Goal: Task Accomplishment & Management: Use online tool/utility

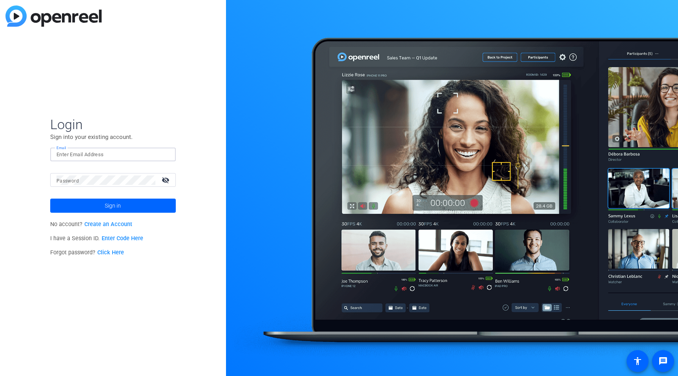
click at [86, 157] on input "Email" at bounding box center [112, 154] width 113 height 9
type input "[EMAIL_ADDRESS][PERSON_NAME][DOMAIN_NAME]"
click at [50, 198] on button "Sign in" at bounding box center [113, 205] width 126 height 14
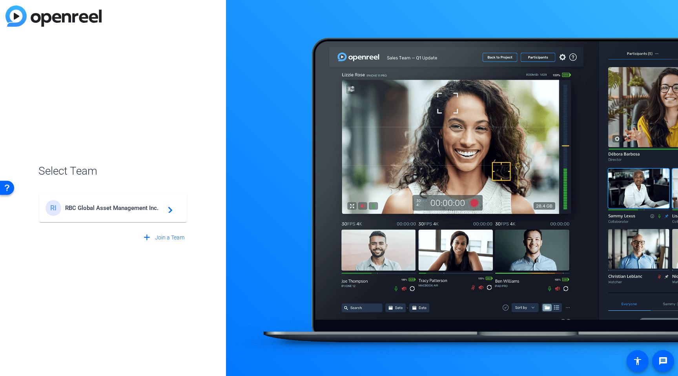
click at [97, 204] on span "RBC Global Asset Management Inc." at bounding box center [114, 207] width 98 height 7
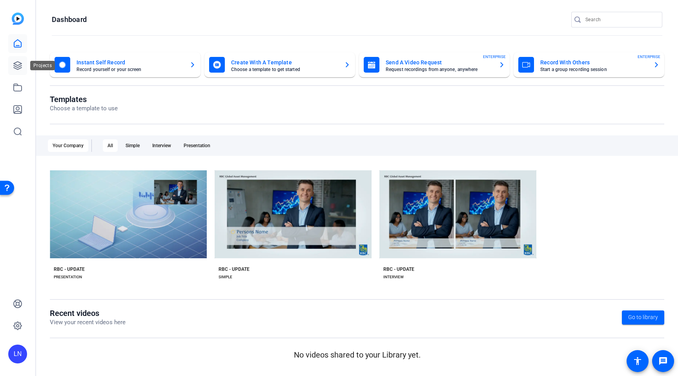
click at [18, 69] on icon at bounding box center [17, 65] width 9 height 9
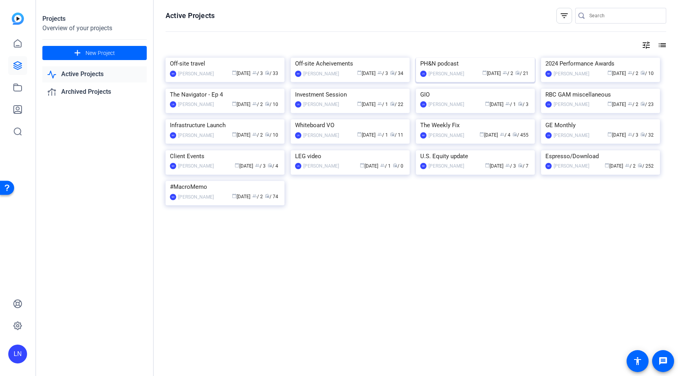
click at [435, 69] on div "PH&N podcast" at bounding box center [475, 64] width 110 height 12
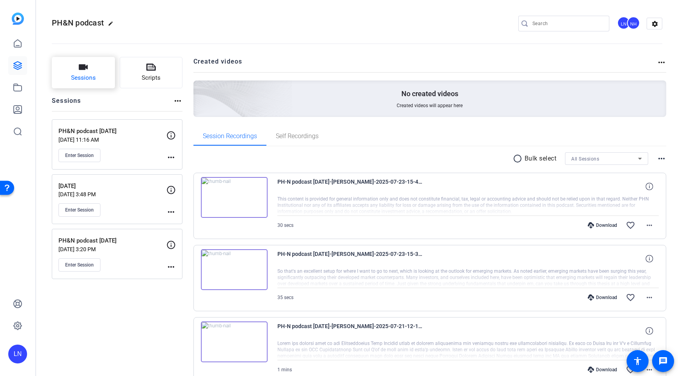
click at [91, 82] on span "Sessions" at bounding box center [83, 77] width 25 height 9
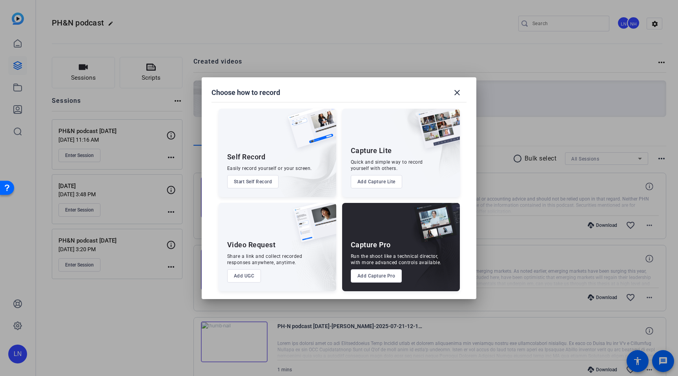
click at [391, 279] on button "Add Capture Pro" at bounding box center [376, 275] width 51 height 13
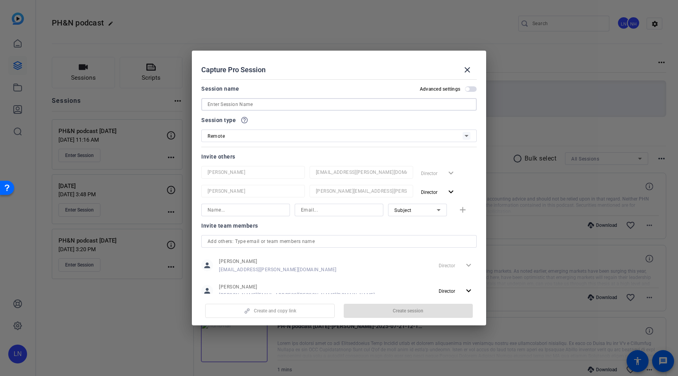
click at [247, 104] on input at bounding box center [338, 104] width 263 height 9
paste input "[DATE]"
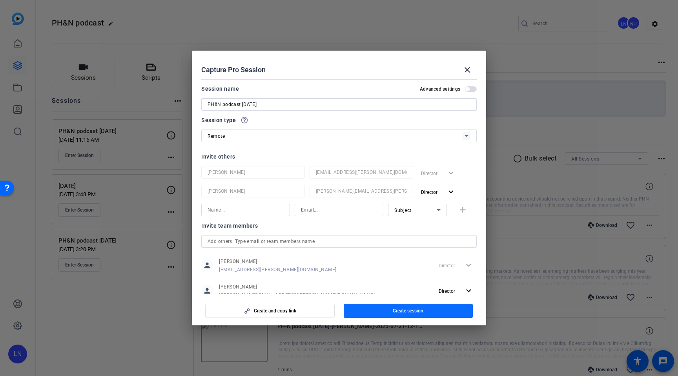
type input "PH&N podcast [DATE]"
click at [382, 314] on span "button" at bounding box center [408, 310] width 129 height 19
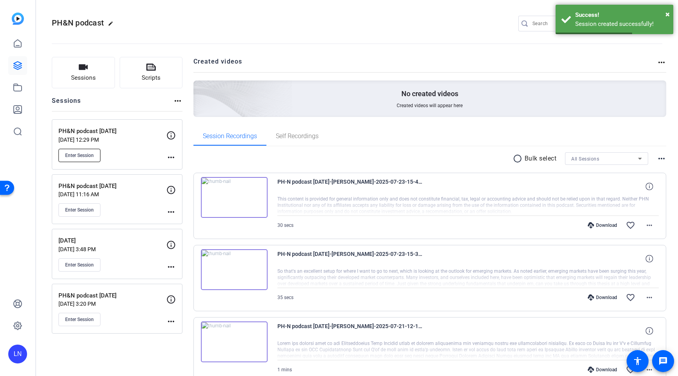
click at [96, 156] on button "Enter Session" at bounding box center [79, 155] width 42 height 13
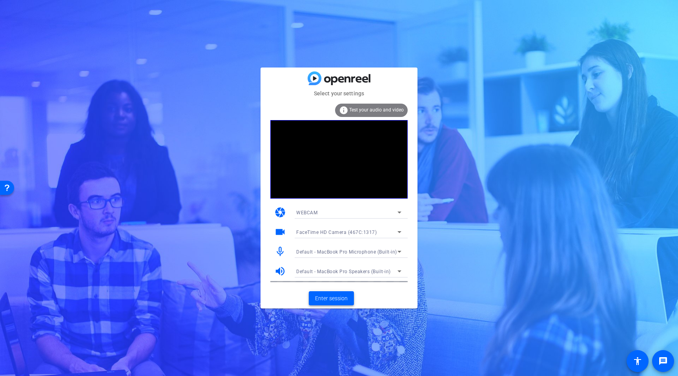
click at [335, 302] on span "Enter session" at bounding box center [331, 298] width 33 height 8
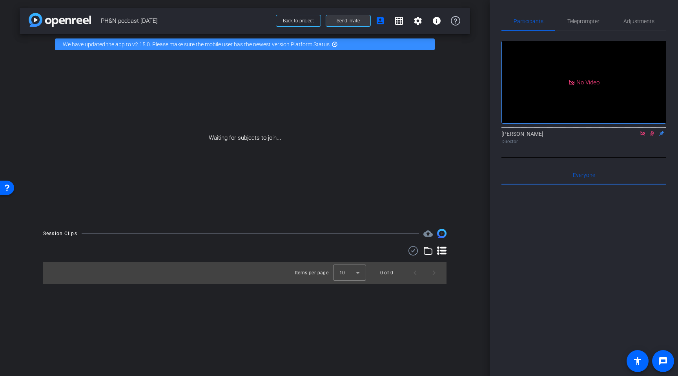
click at [361, 20] on span at bounding box center [348, 20] width 44 height 19
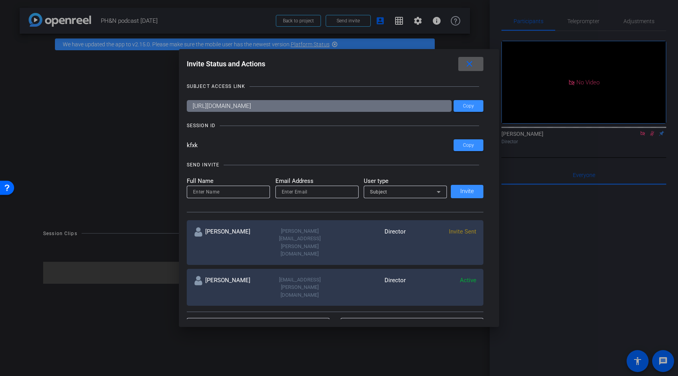
click at [260, 107] on input "https://capture.openreel.com/subject/MODE_OTP?otp=kfxk" at bounding box center [319, 106] width 265 height 12
